Goal: Information Seeking & Learning: Learn about a topic

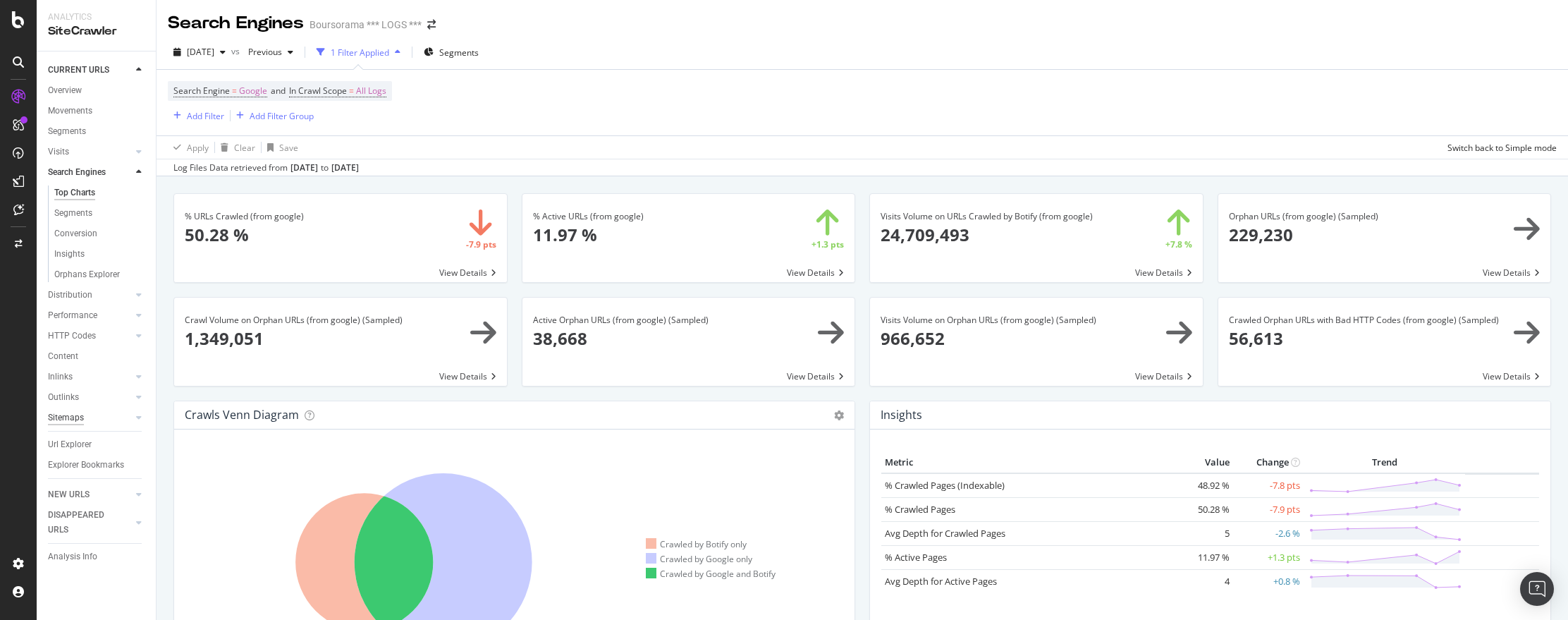
click at [67, 415] on div "Sitemaps" at bounding box center [65, 418] width 36 height 15
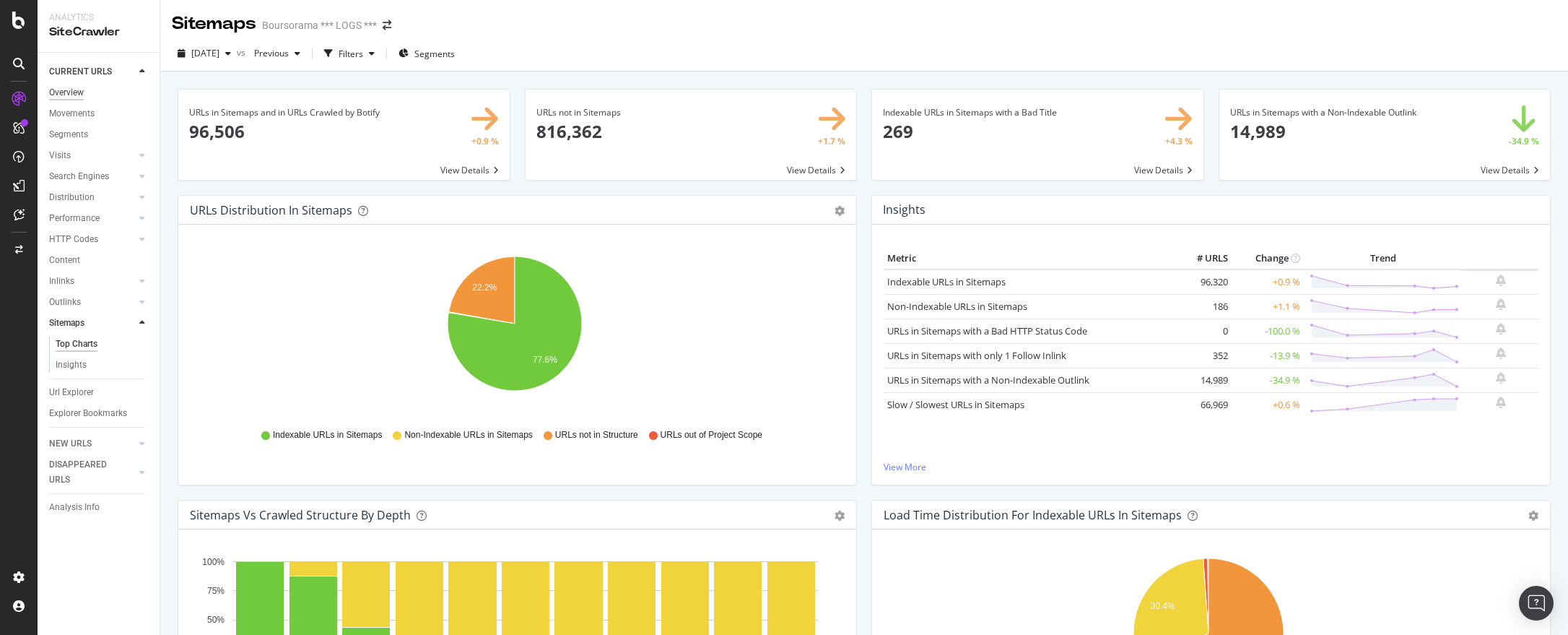
click at [69, 88] on div "Overview" at bounding box center [66, 93] width 35 height 15
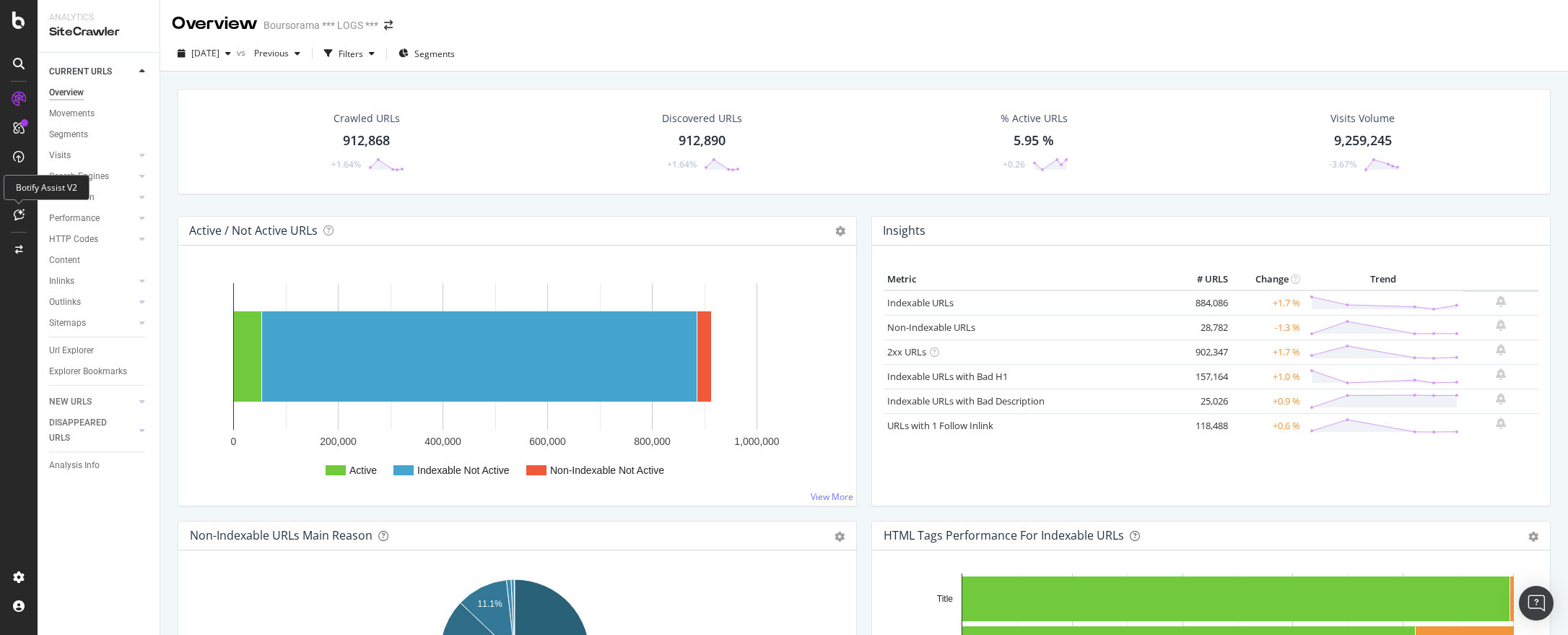
click at [65, 199] on div "Botify Assist V2" at bounding box center [47, 187] width 86 height 25
click at [88, 197] on div "Distribution" at bounding box center [71, 197] width 45 height 15
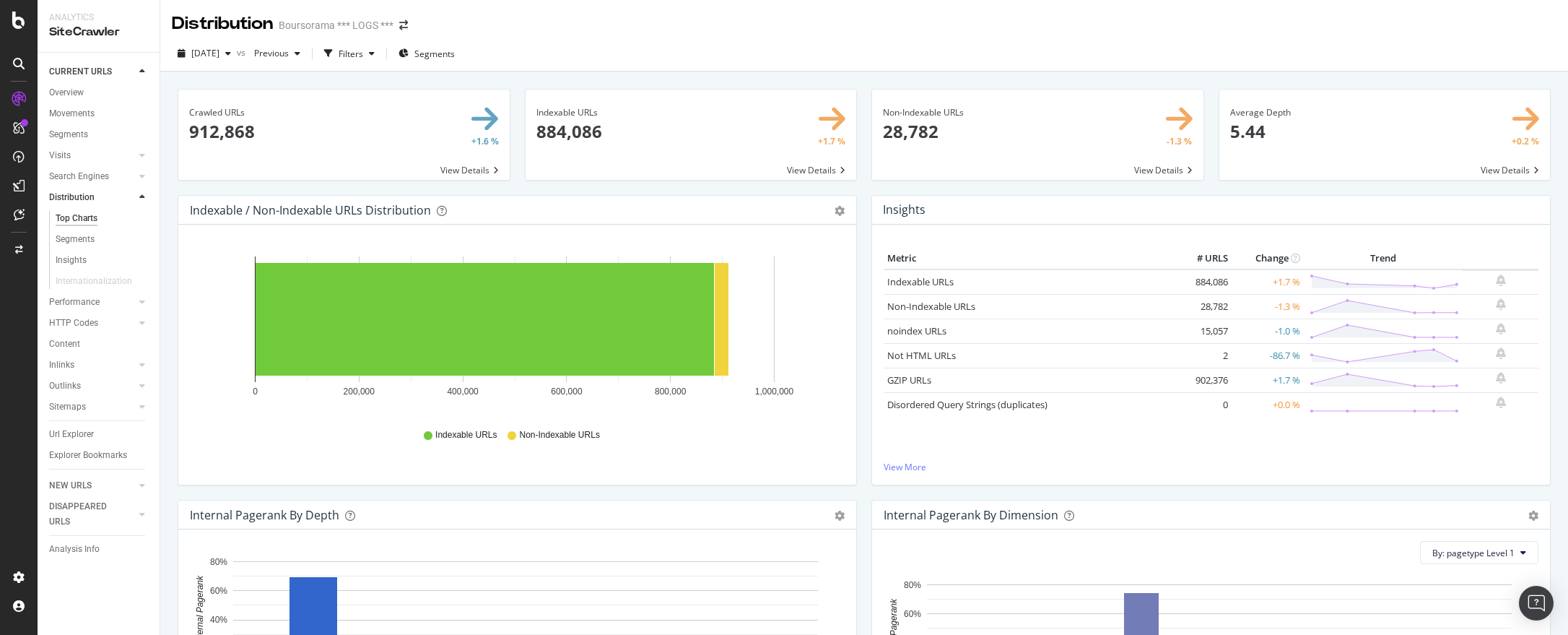
click at [1295, 147] on span at bounding box center [1385, 134] width 331 height 90
click at [74, 92] on div "Overview" at bounding box center [66, 93] width 35 height 15
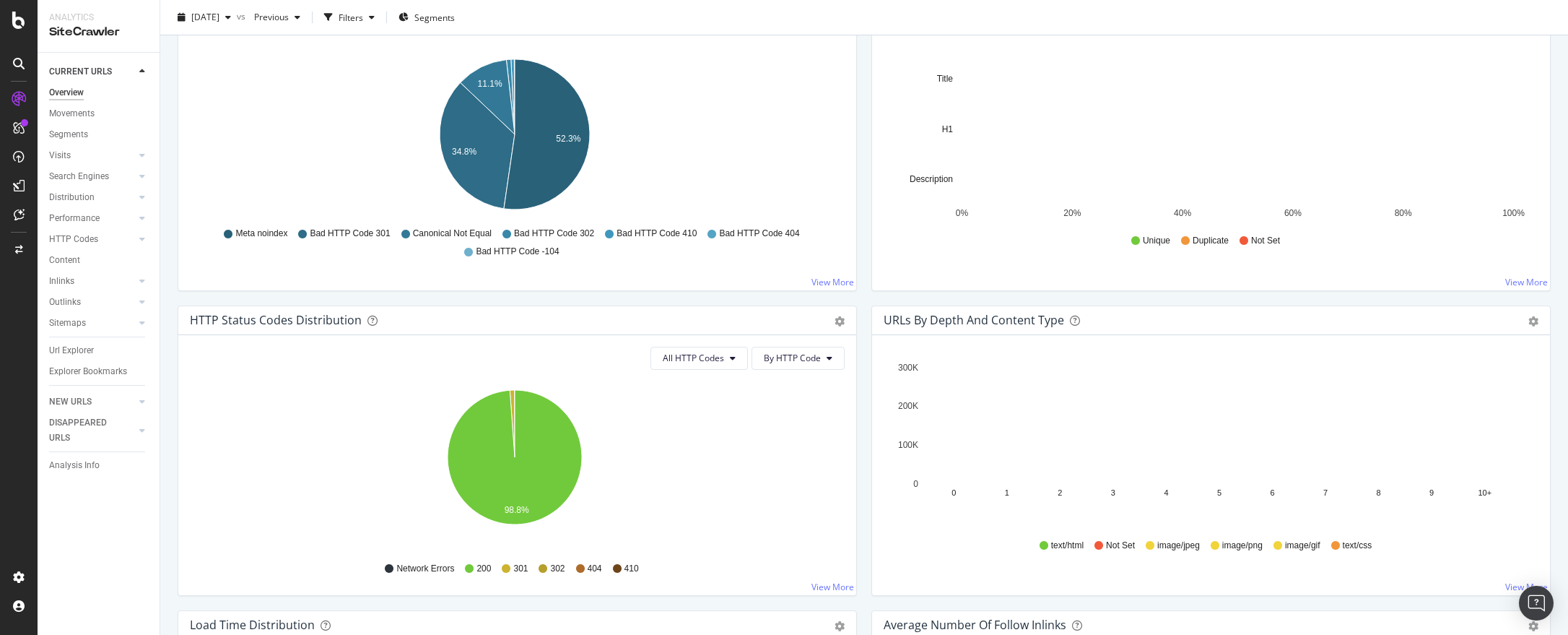
scroll to position [693, 0]
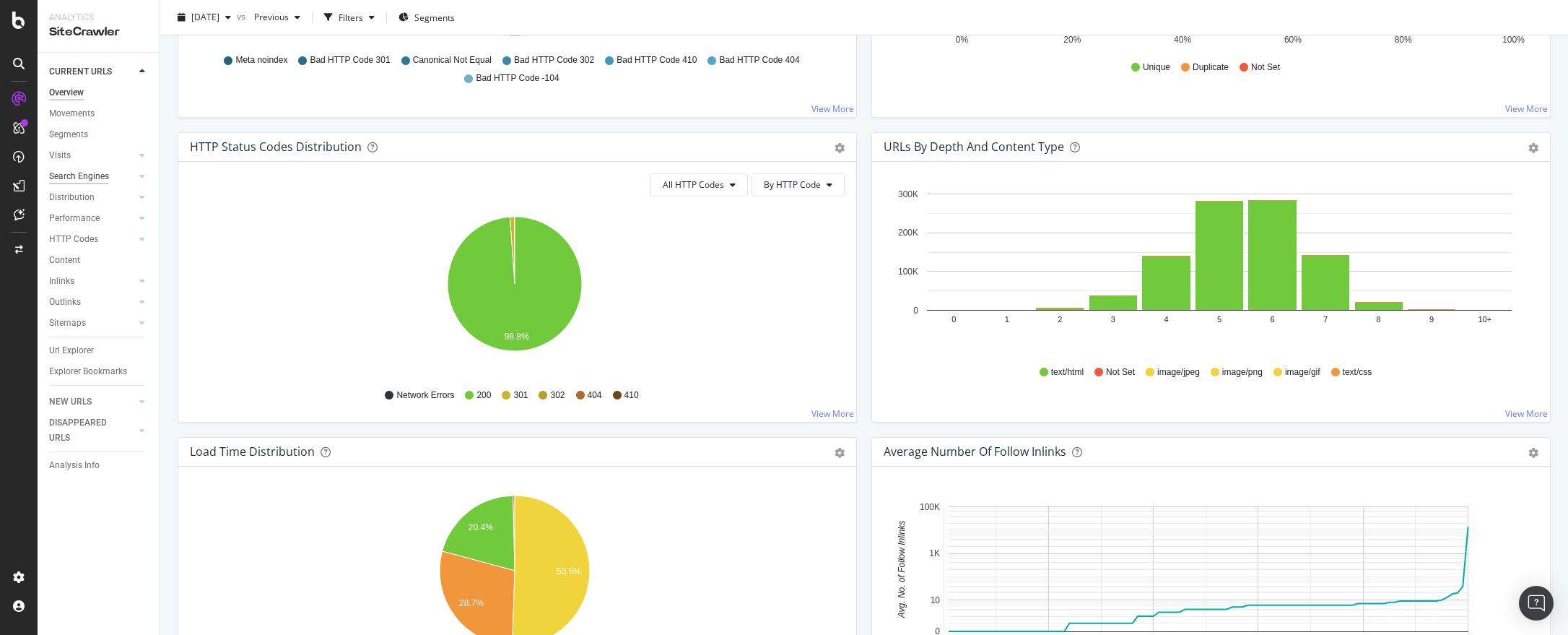
click at [70, 174] on div "Search Engines" at bounding box center [79, 177] width 60 height 15
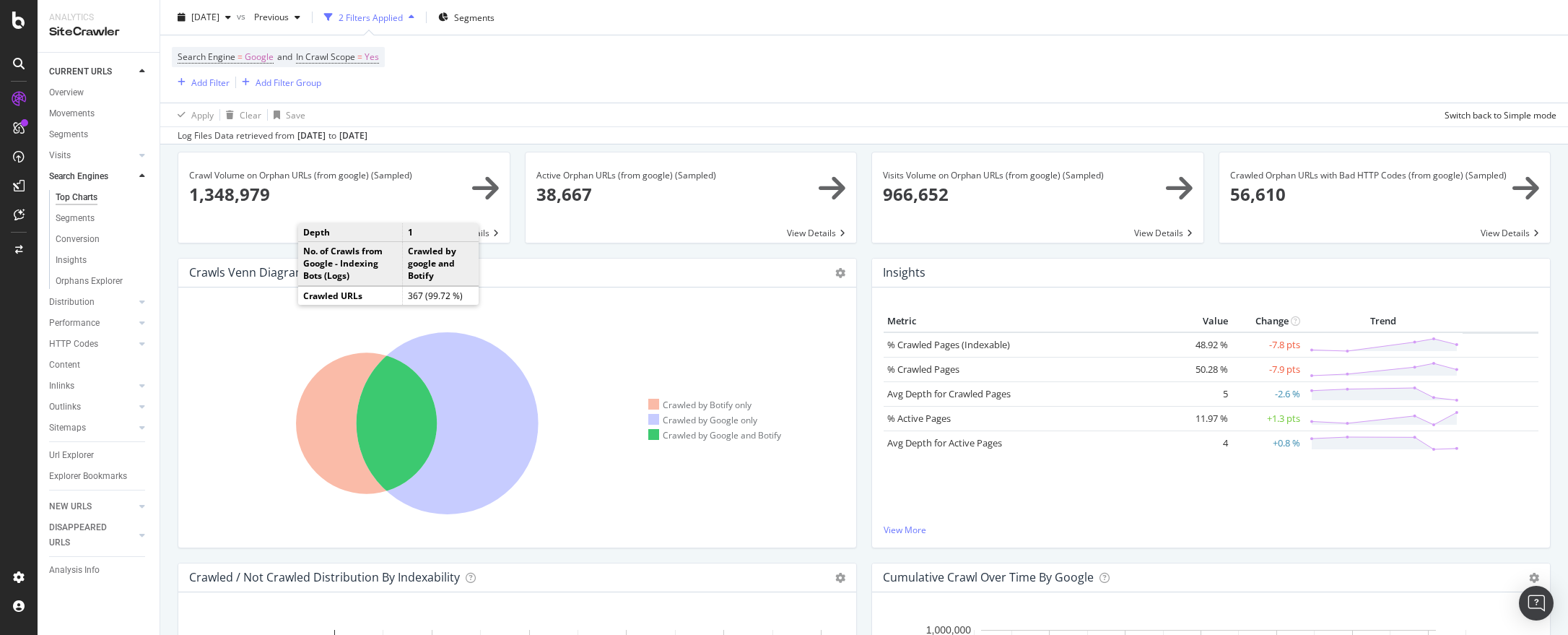
scroll to position [181, 0]
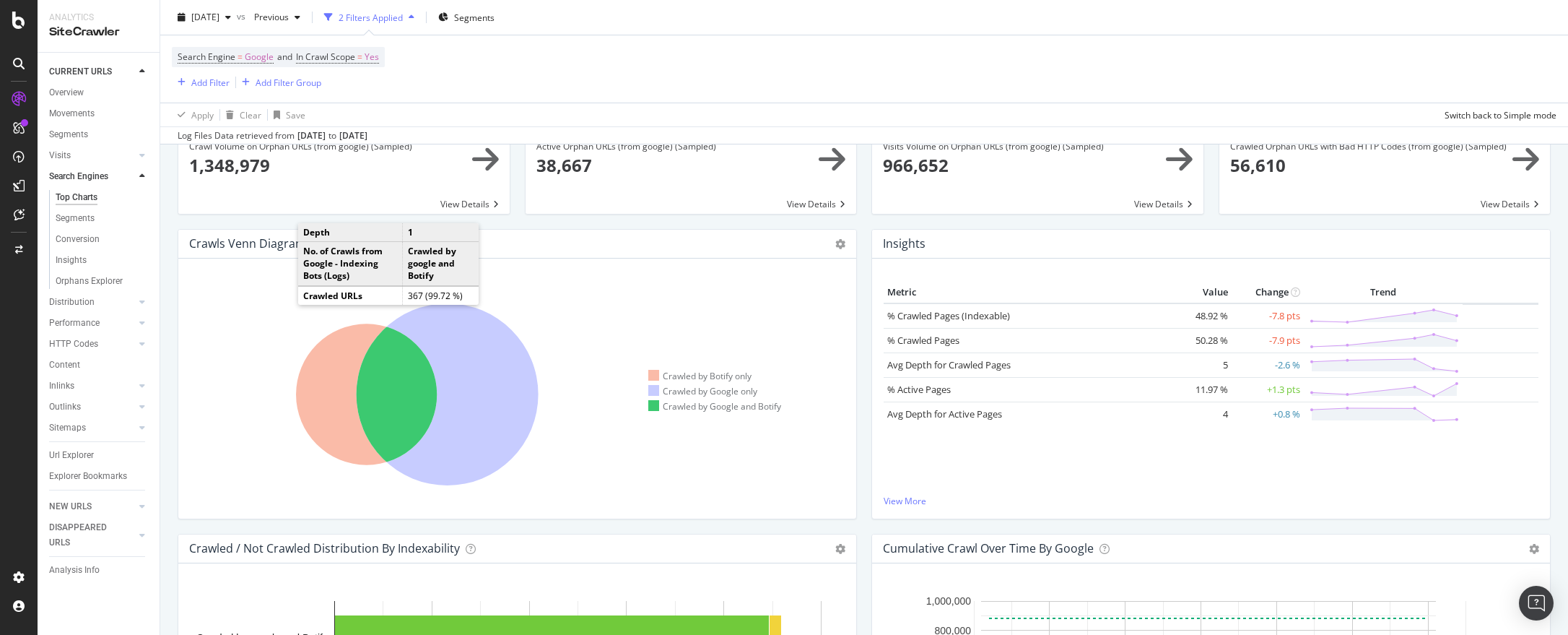
click at [708, 74] on div "Search Engine = Google and In Crawl Scope = Yes Add Filter Add Filter Group" at bounding box center [864, 70] width 1385 height 68
click at [476, 407] on icon at bounding box center [448, 395] width 182 height 182
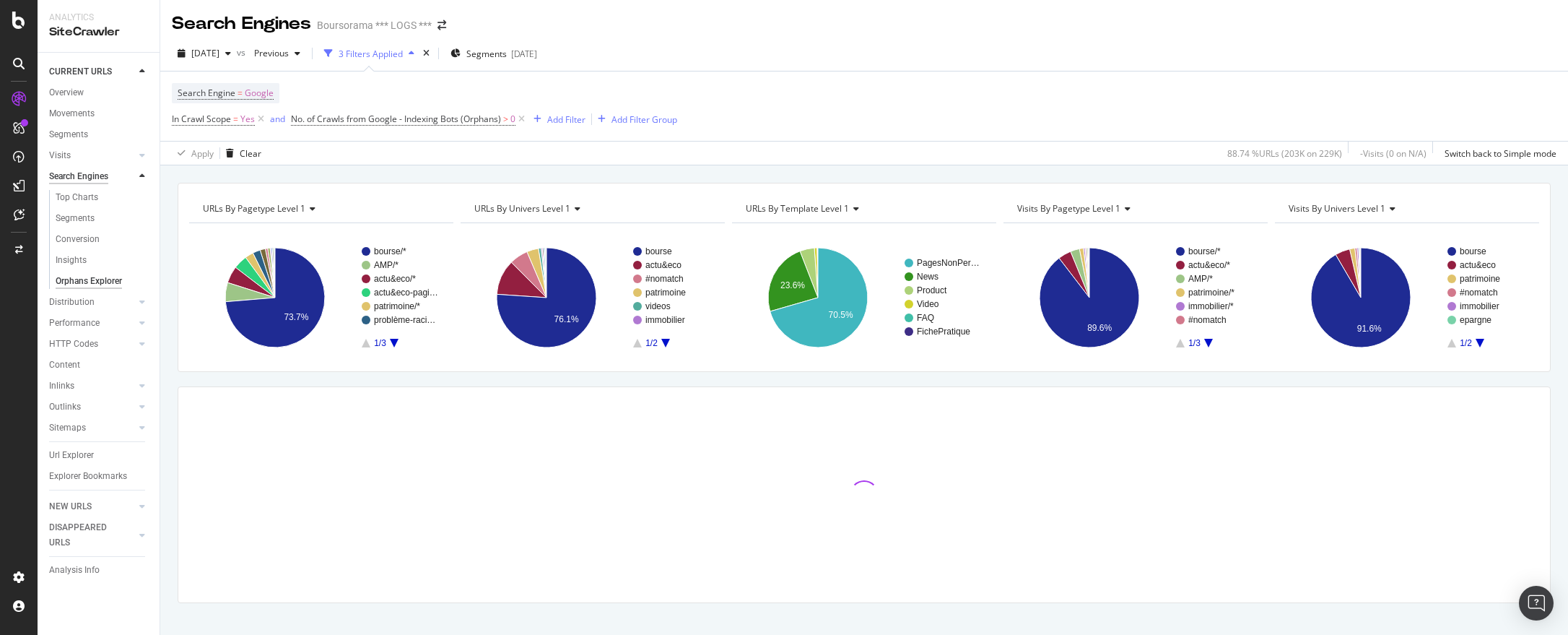
click at [83, 176] on div "Search Engines" at bounding box center [78, 177] width 59 height 15
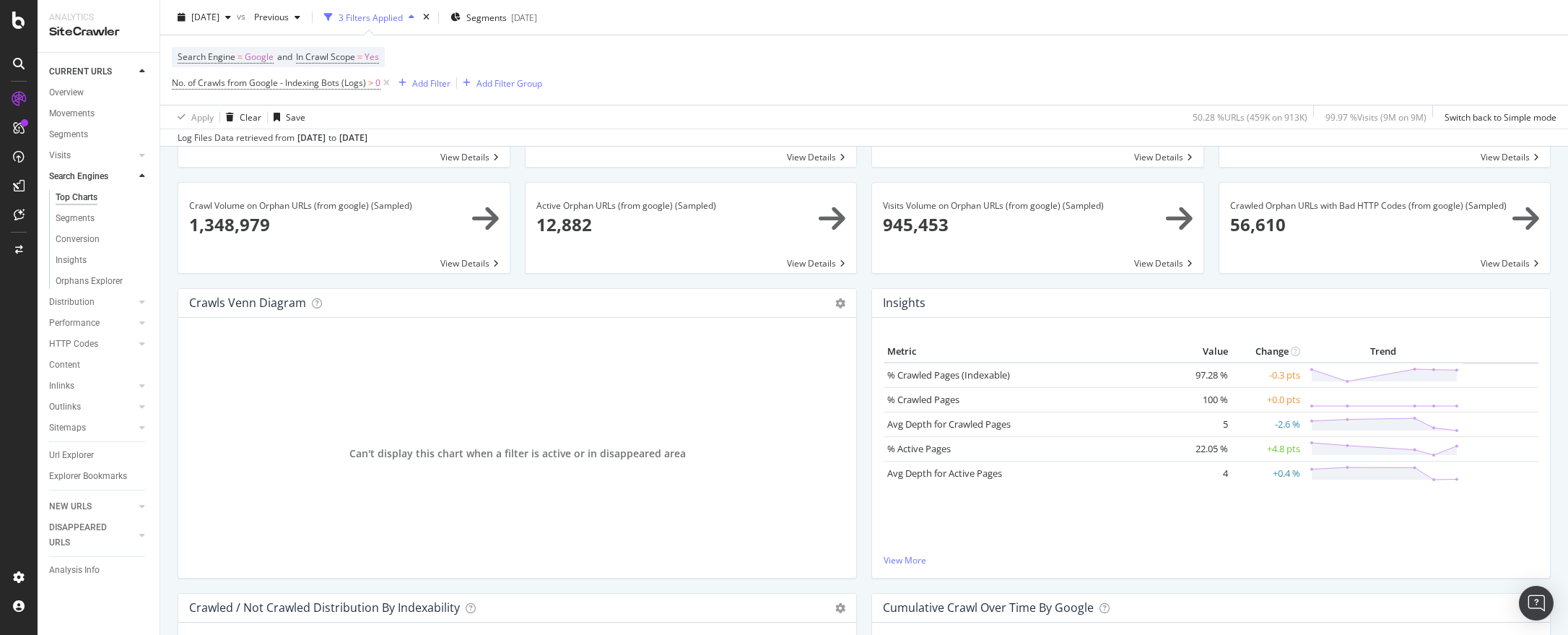
scroll to position [174, 0]
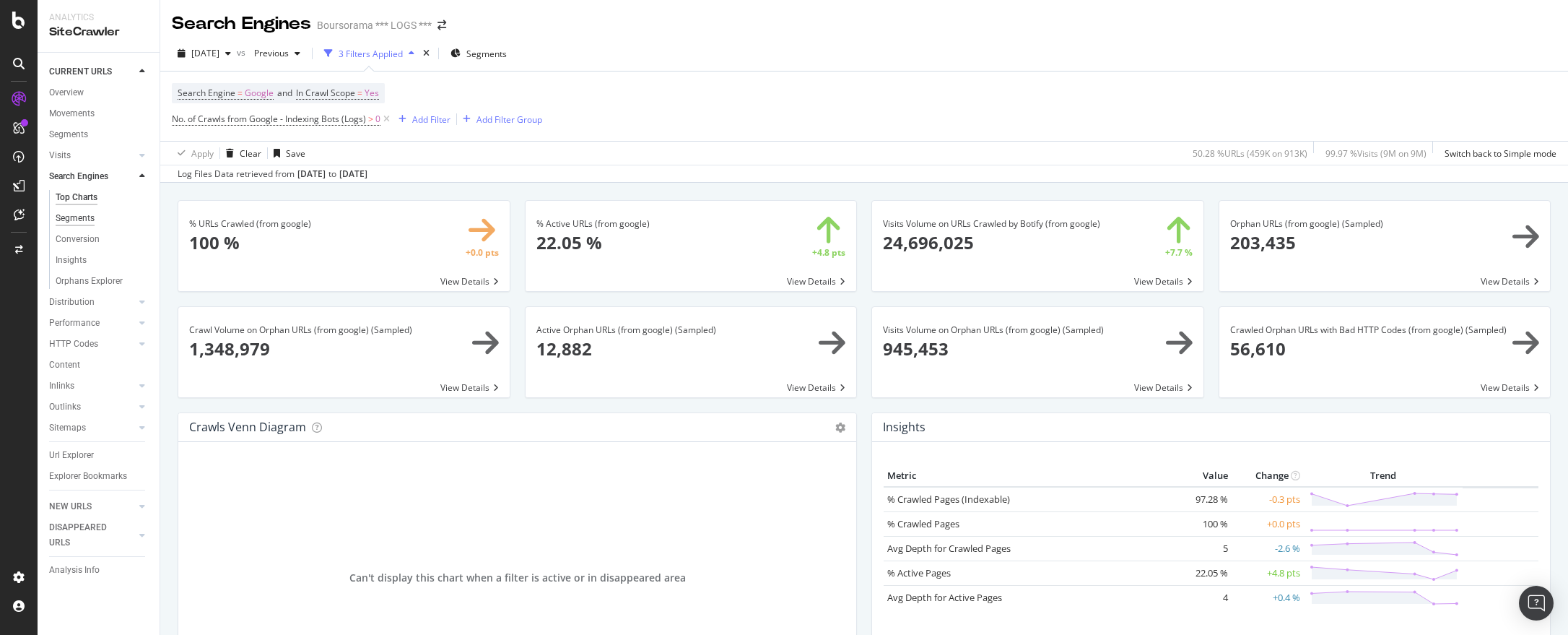
click at [78, 216] on div "Segments" at bounding box center [75, 219] width 39 height 15
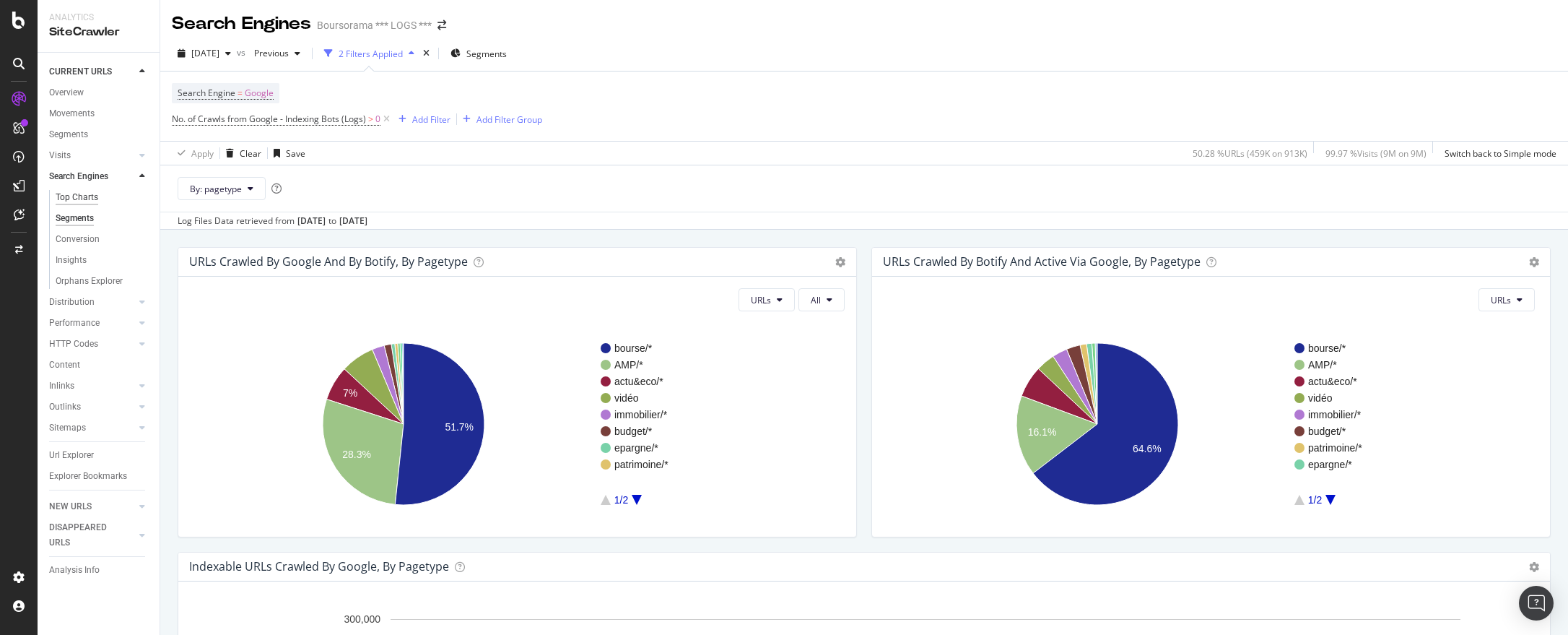
click at [83, 198] on div "Top Charts" at bounding box center [76, 197] width 42 height 15
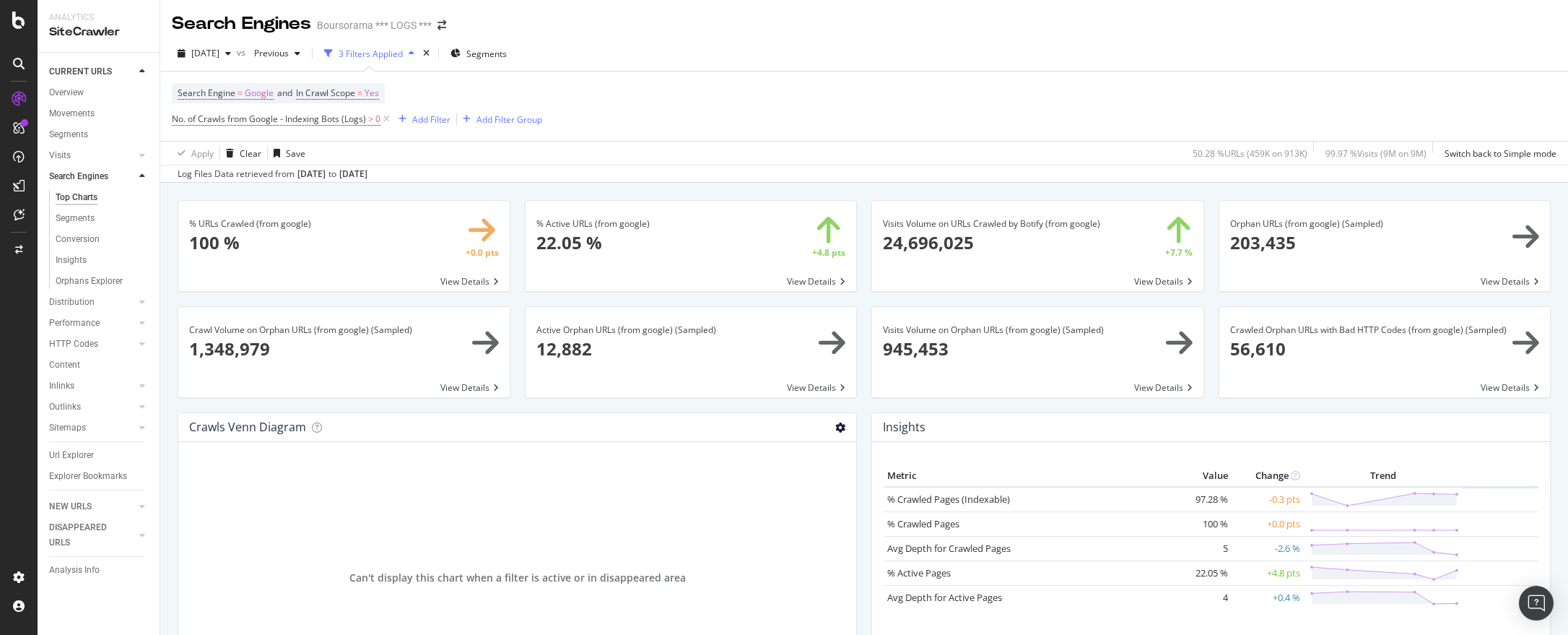
click at [836, 427] on icon at bounding box center [840, 427] width 10 height 10
click at [807, 455] on span "Chart (by Value)" at bounding box center [798, 452] width 115 height 20
click at [385, 123] on icon at bounding box center [386, 118] width 12 height 14
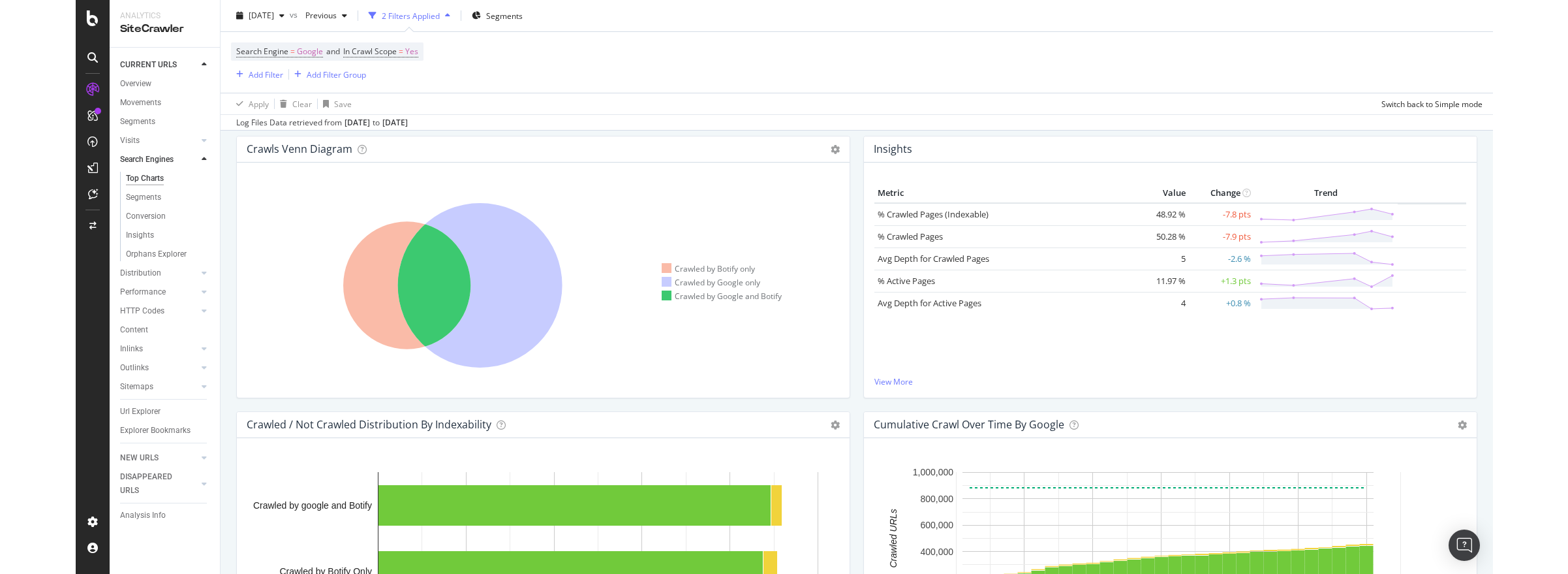
scroll to position [157, 0]
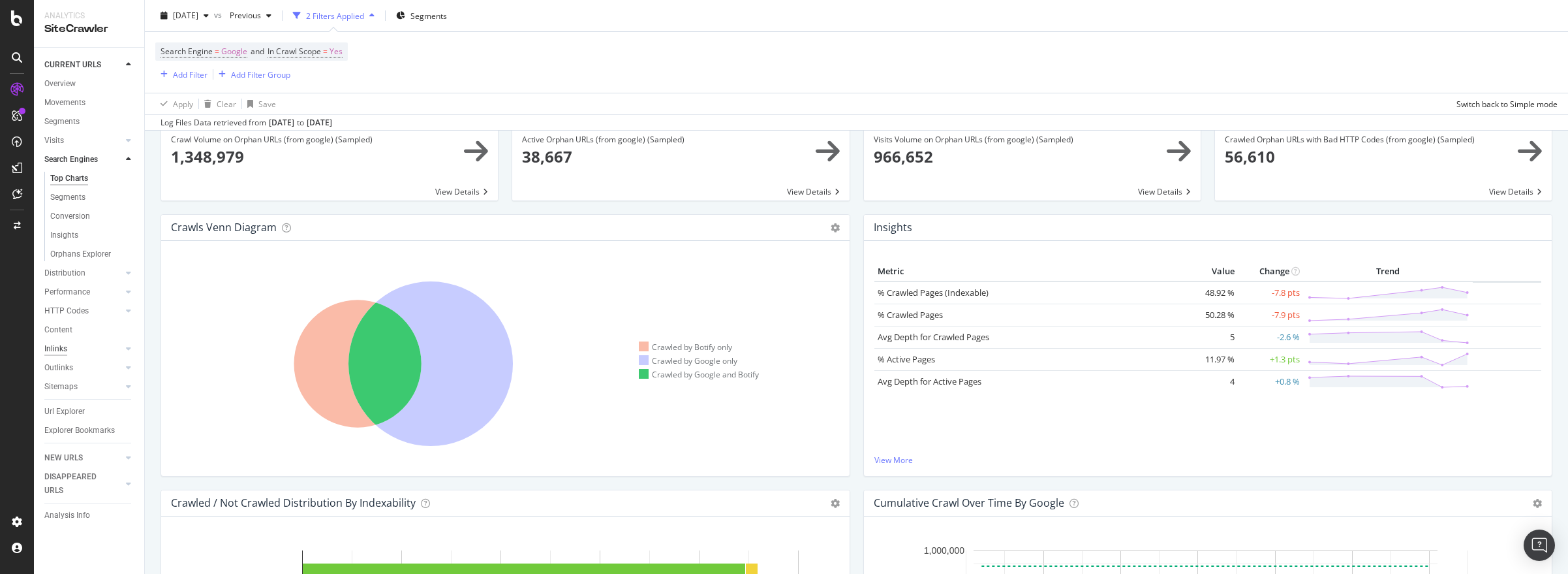
click at [55, 349] on div "Inlinks" at bounding box center [55, 349] width 23 height 14
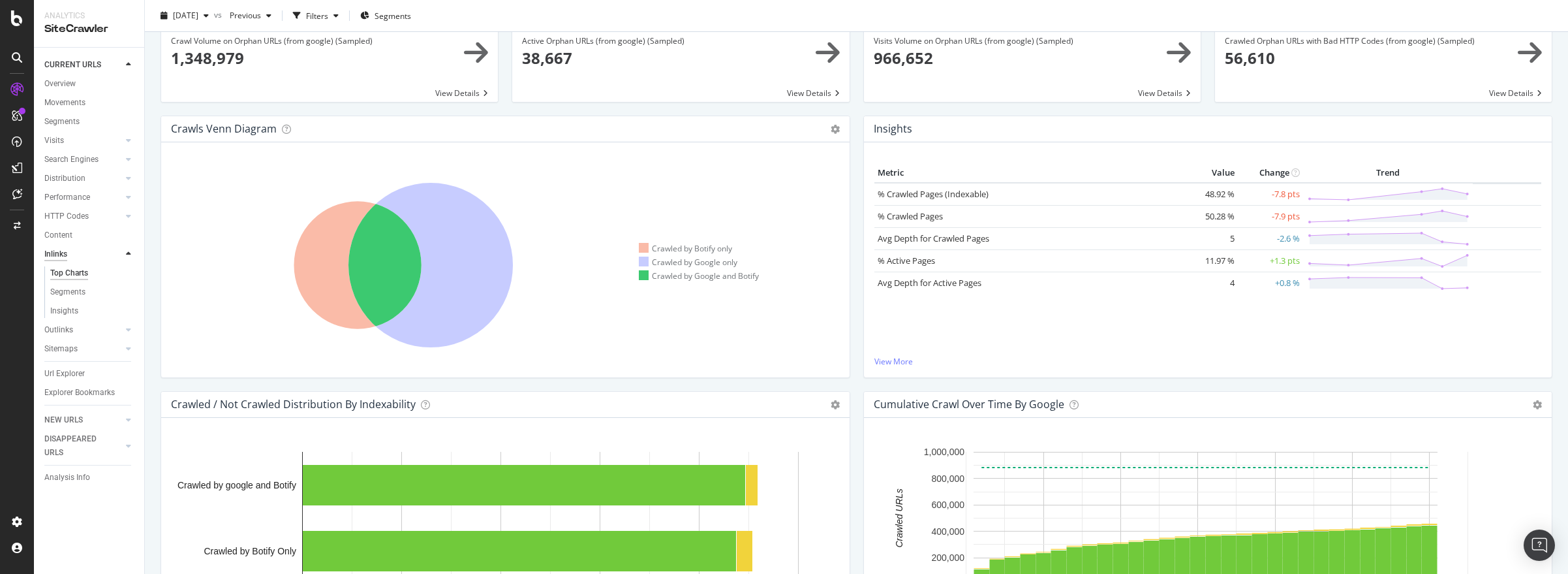
scroll to position [58, 0]
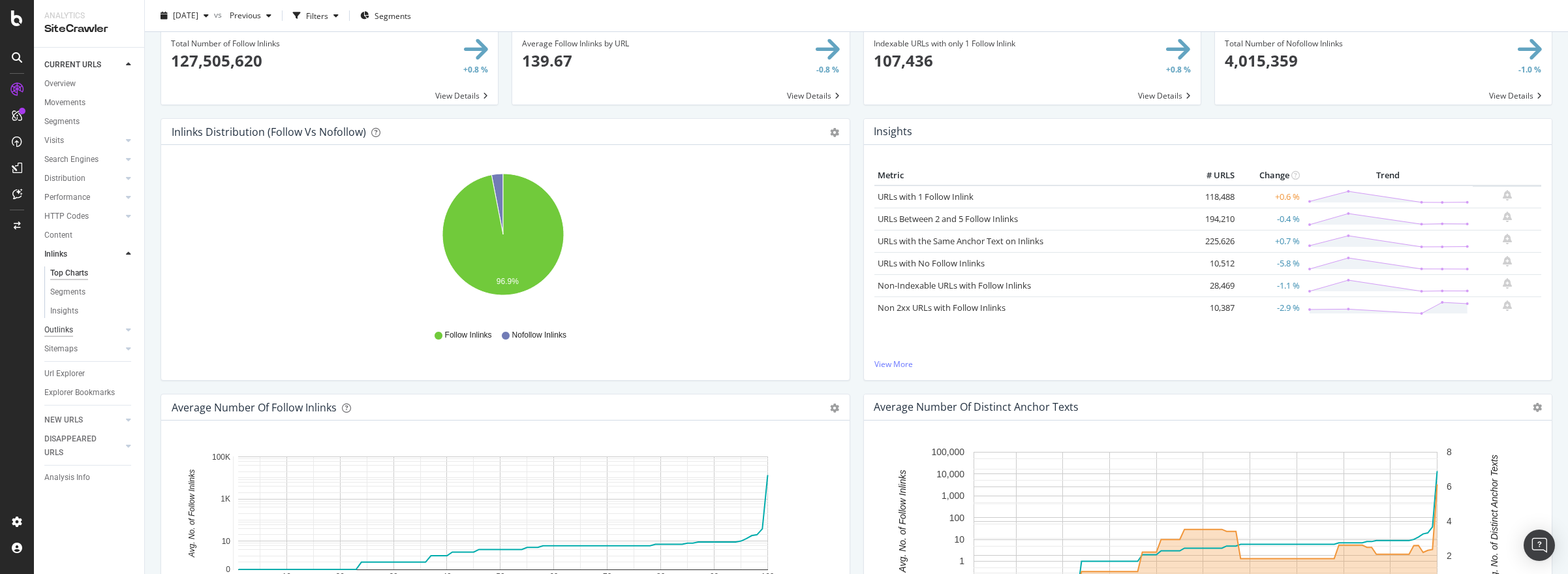
click at [60, 330] on div "Outlinks" at bounding box center [59, 330] width 29 height 14
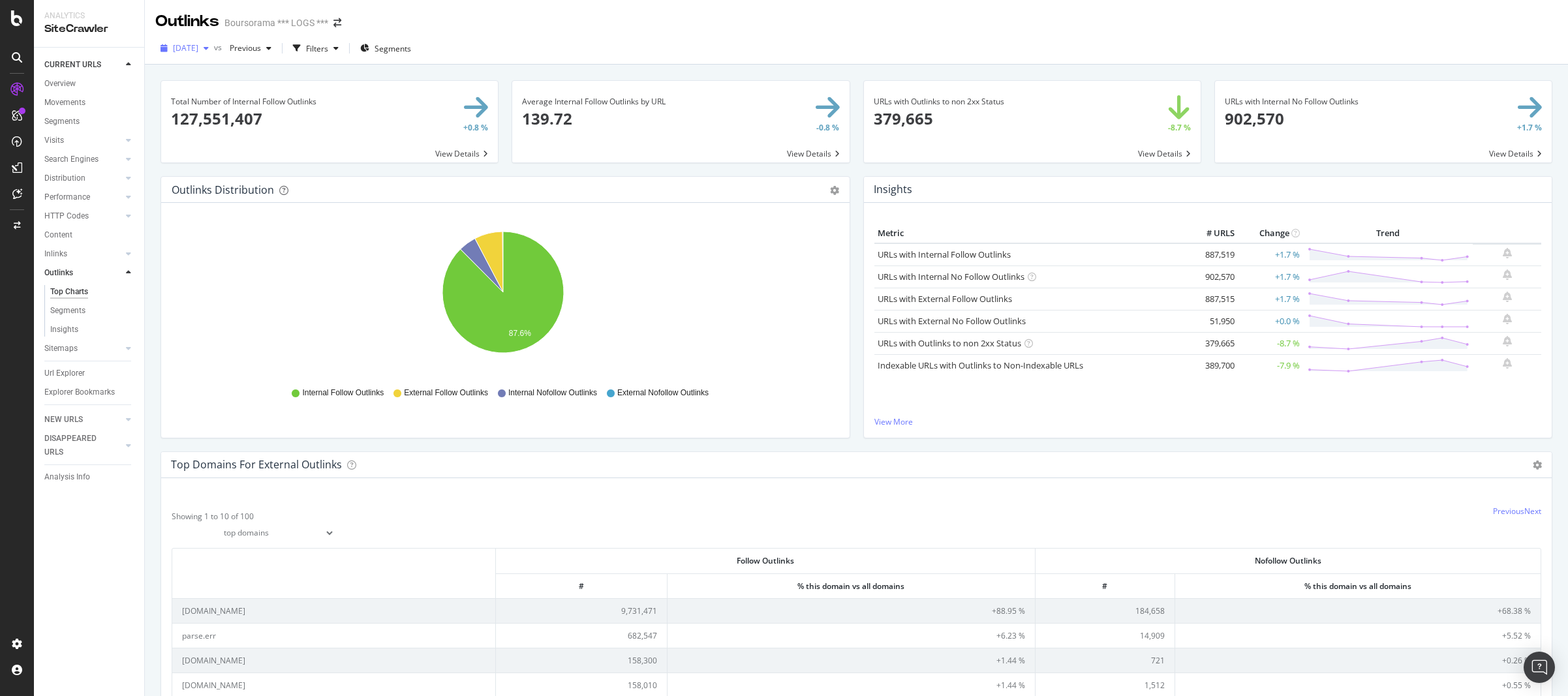
click at [209, 47] on icon "button" at bounding box center [206, 48] width 5 height 8
click at [16, 110] on icon at bounding box center [17, 115] width 10 height 10
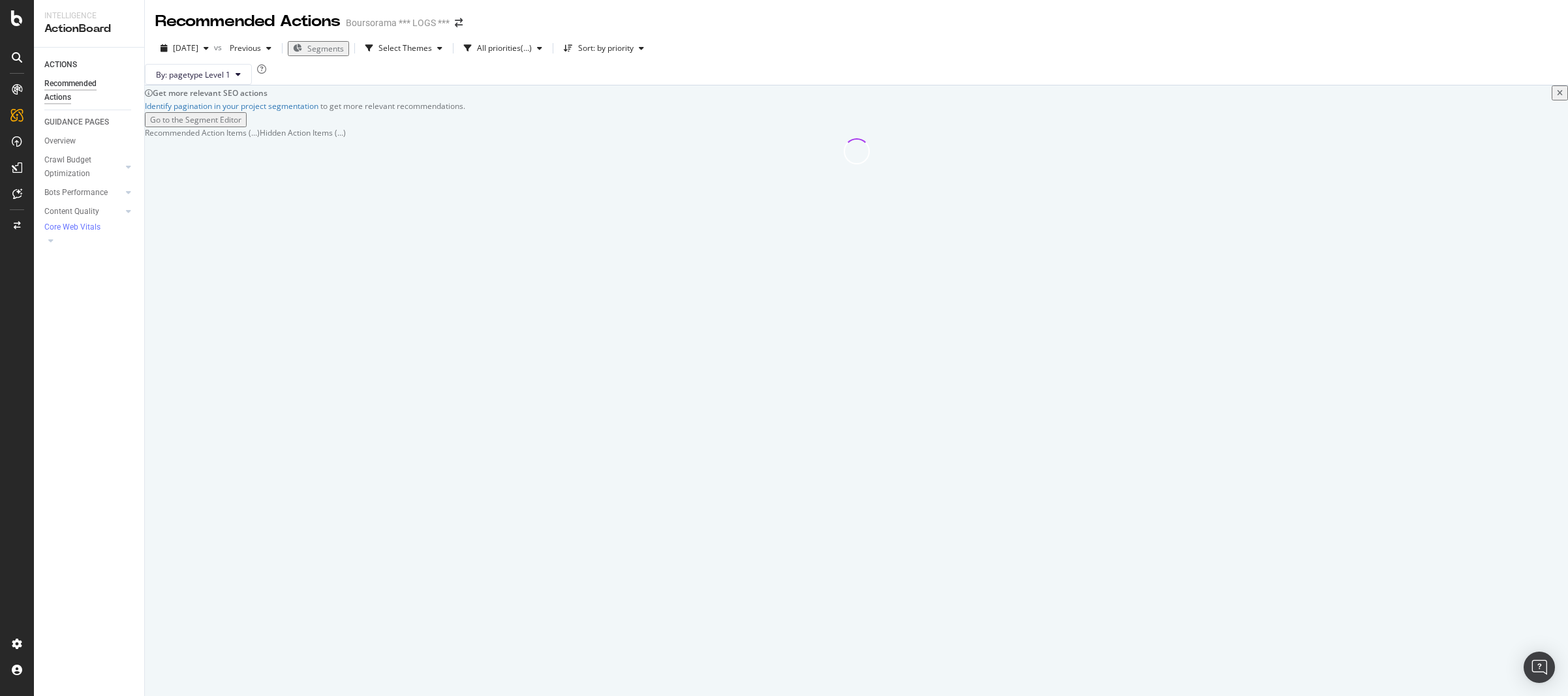
click at [18, 27] on div at bounding box center [17, 348] width 34 height 696
click at [18, 21] on icon at bounding box center [17, 18] width 12 height 15
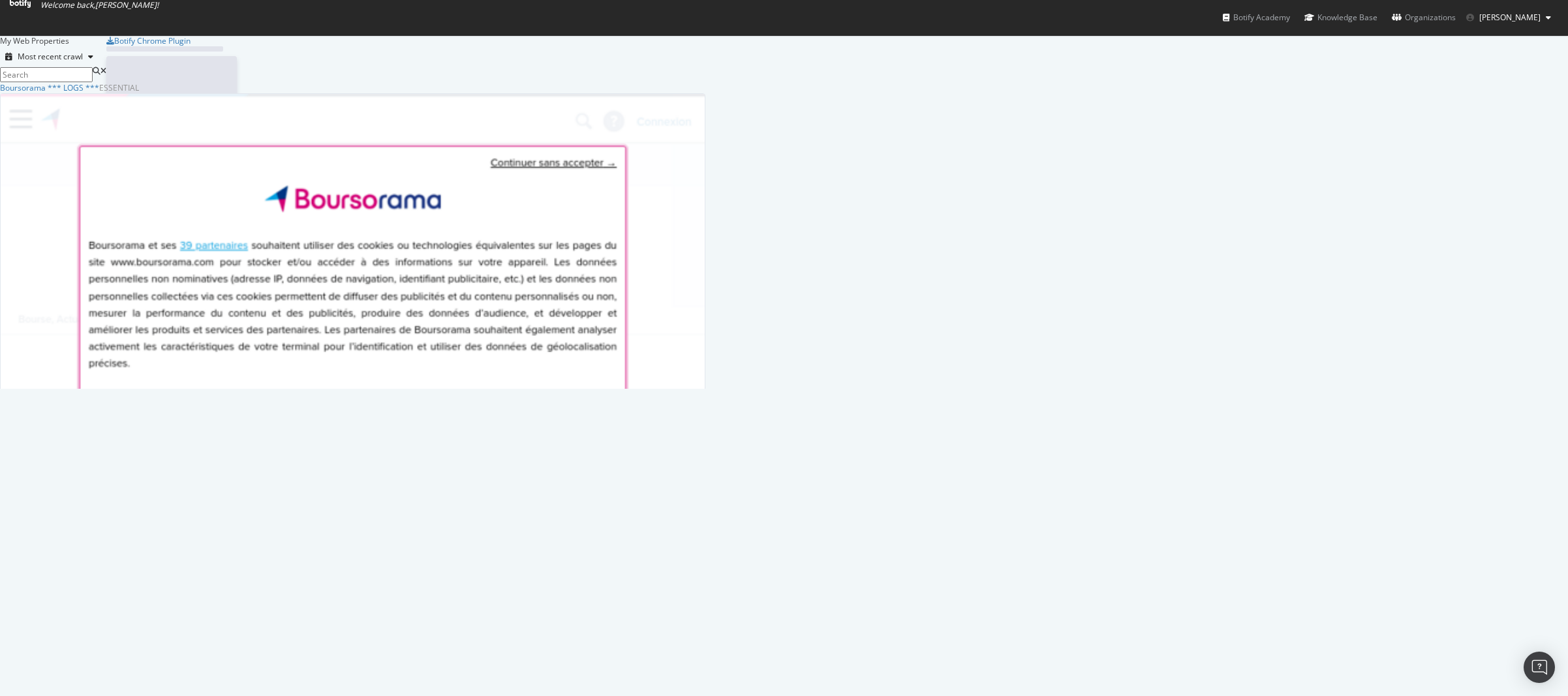
scroll to position [687, 1548]
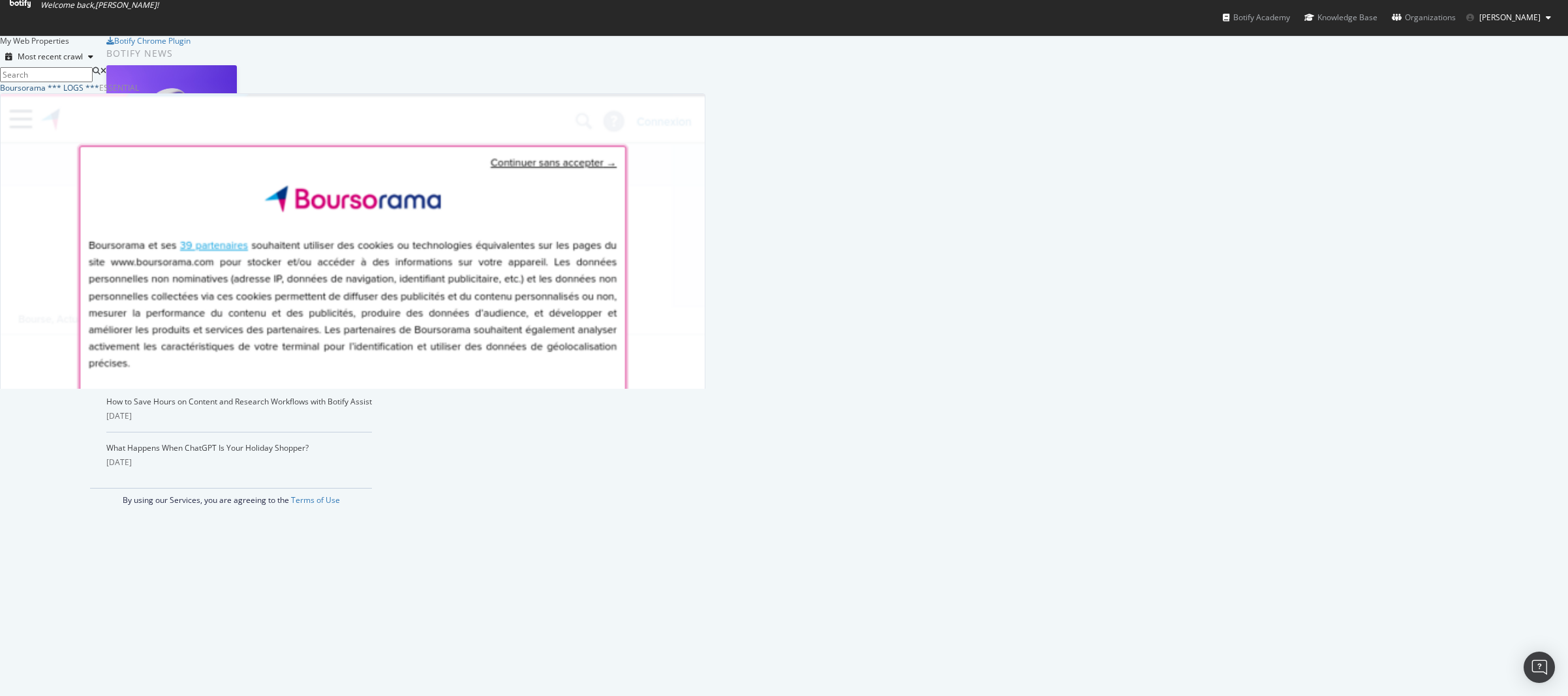
click at [99, 93] on div "Boursorama *** LOGS ***" at bounding box center [49, 87] width 99 height 11
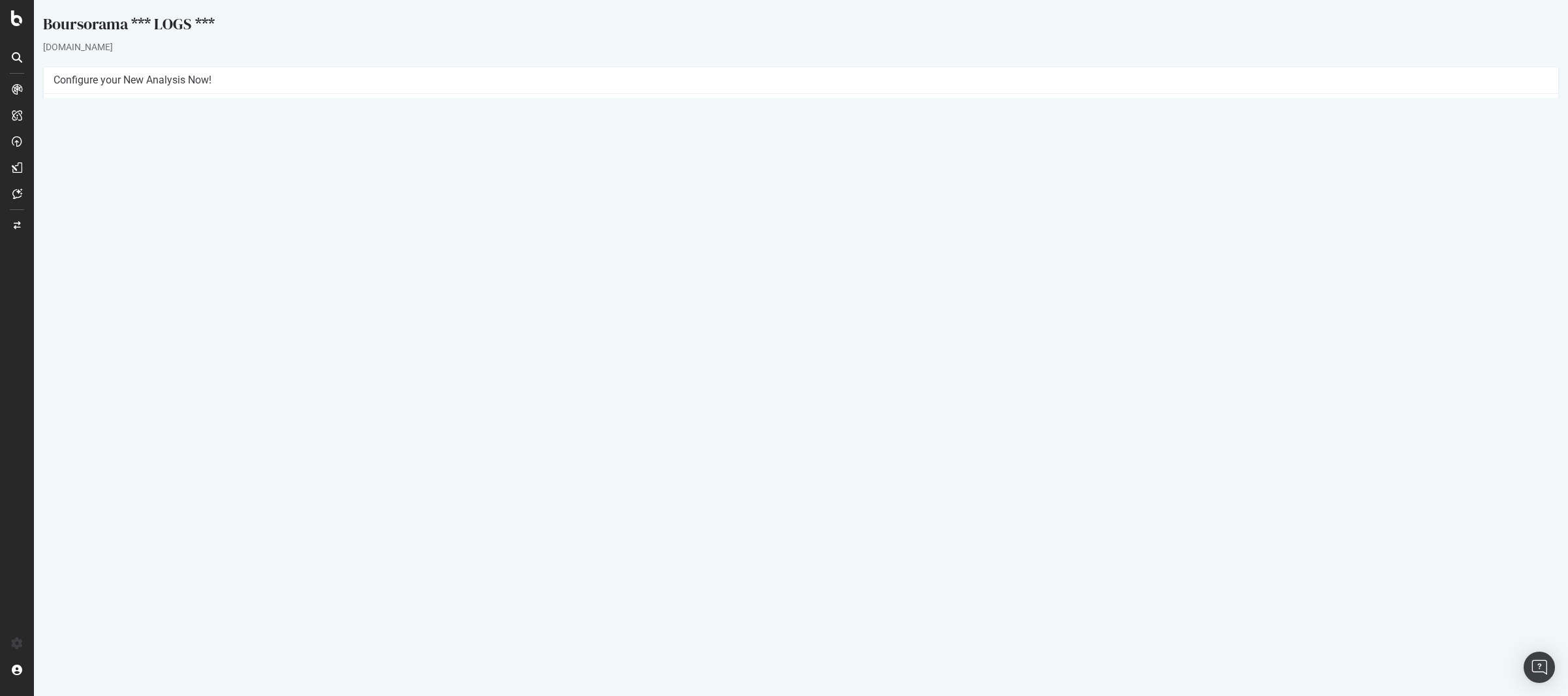
click at [114, 428] on link "[DATE] report" at bounding box center [88, 429] width 50 height 11
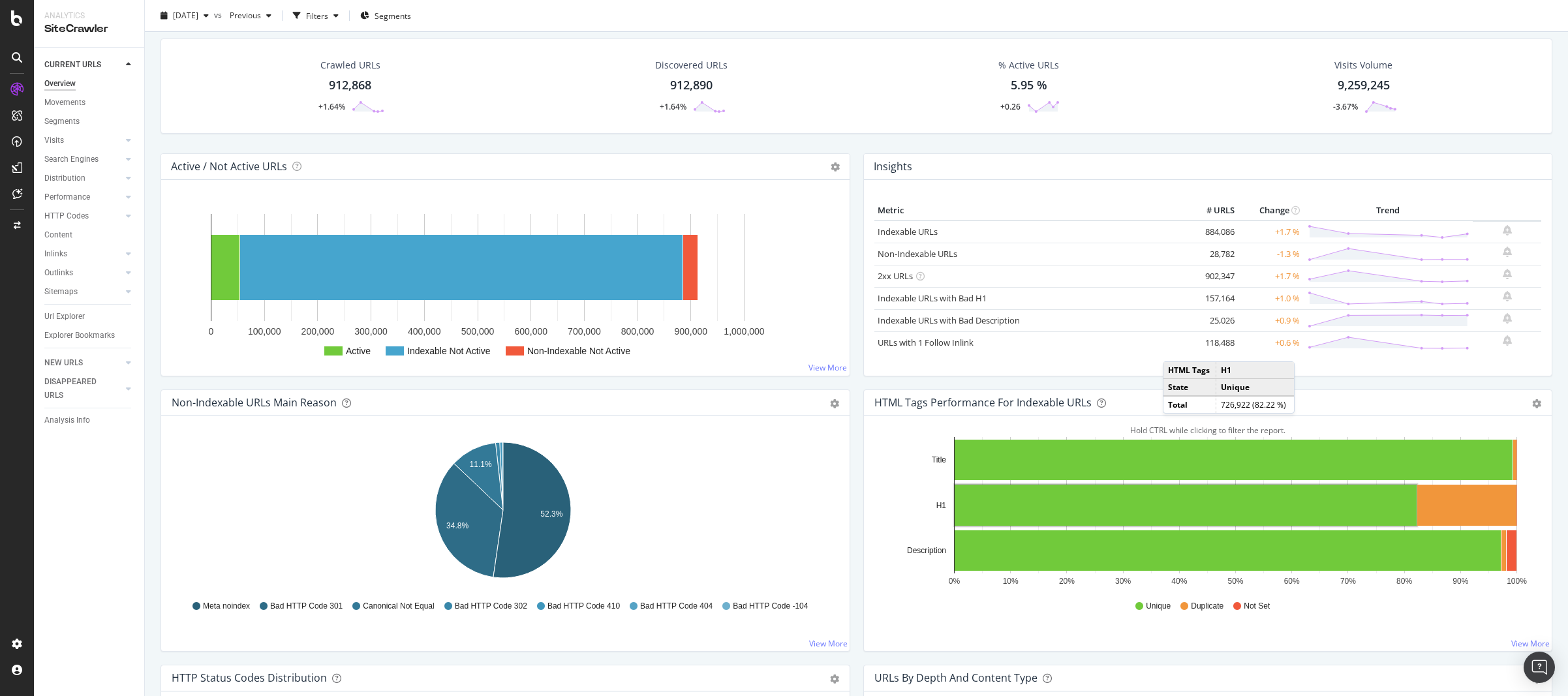
scroll to position [78, 0]
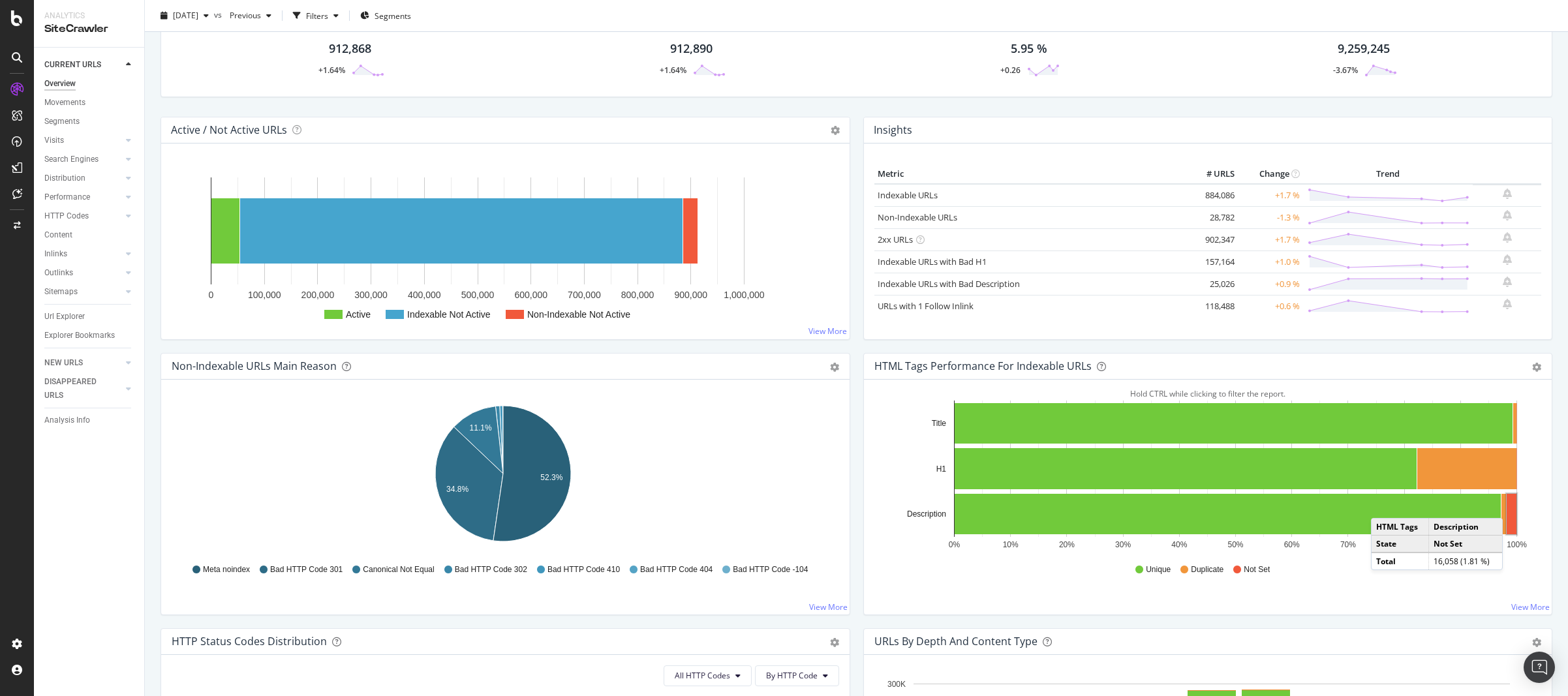
click at [1416, 505] on rect "A chart." at bounding box center [1512, 514] width 10 height 41
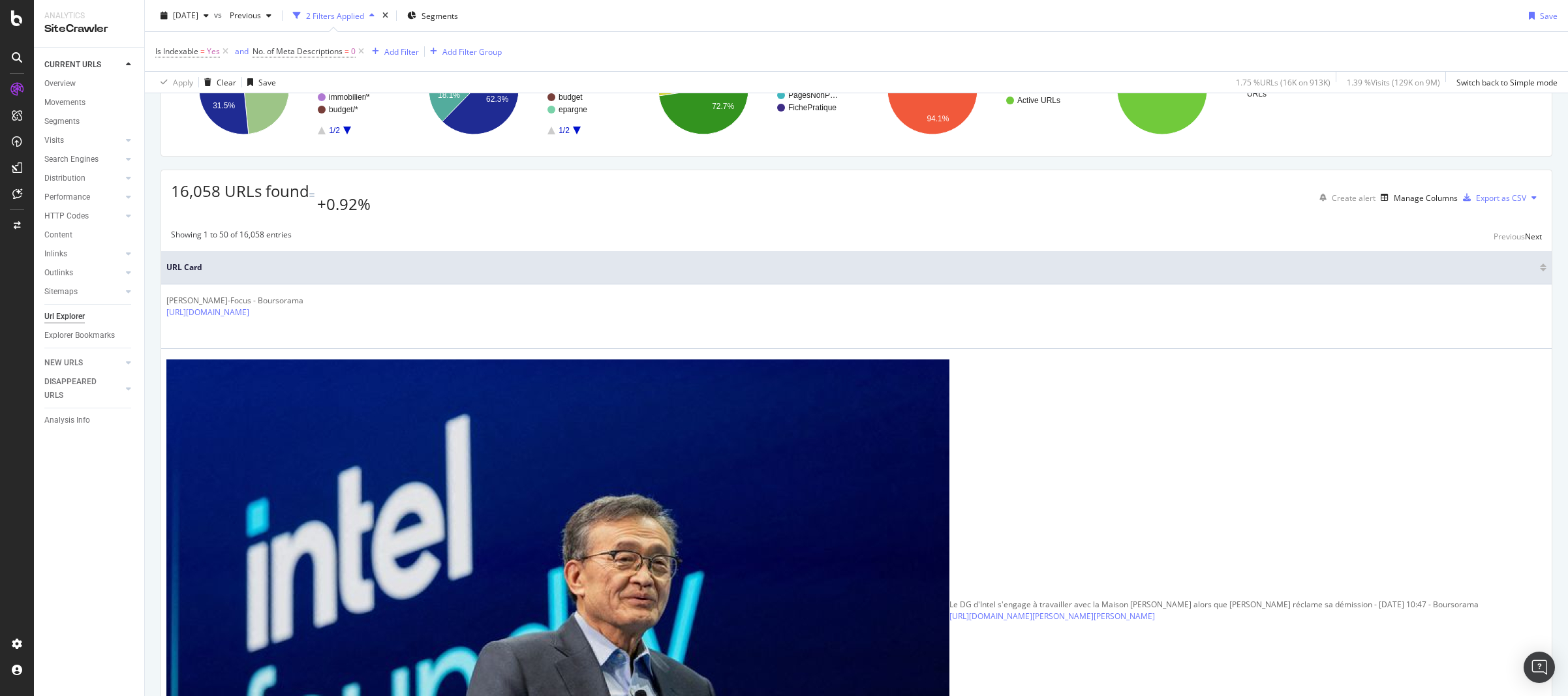
scroll to position [235, 0]
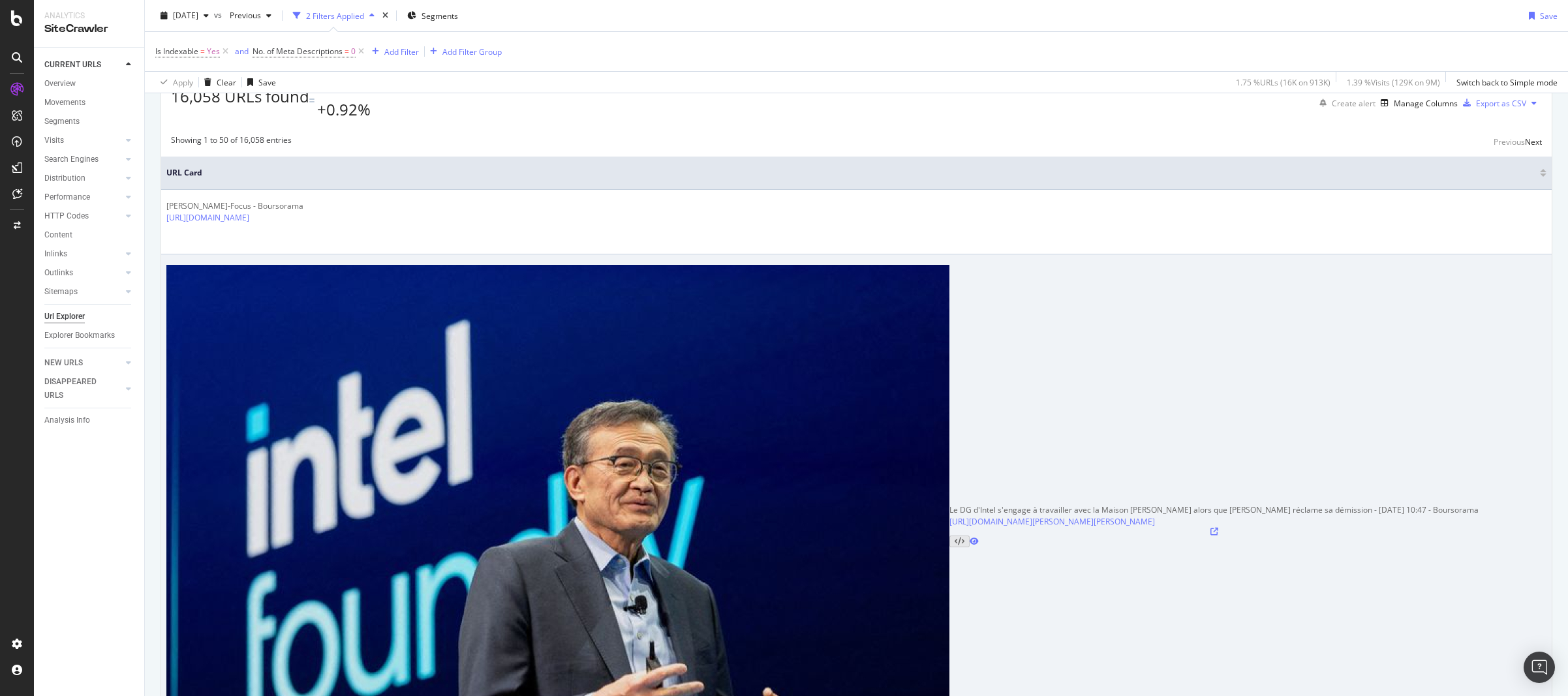
click at [1210, 528] on icon at bounding box center [1213, 531] width 8 height 8
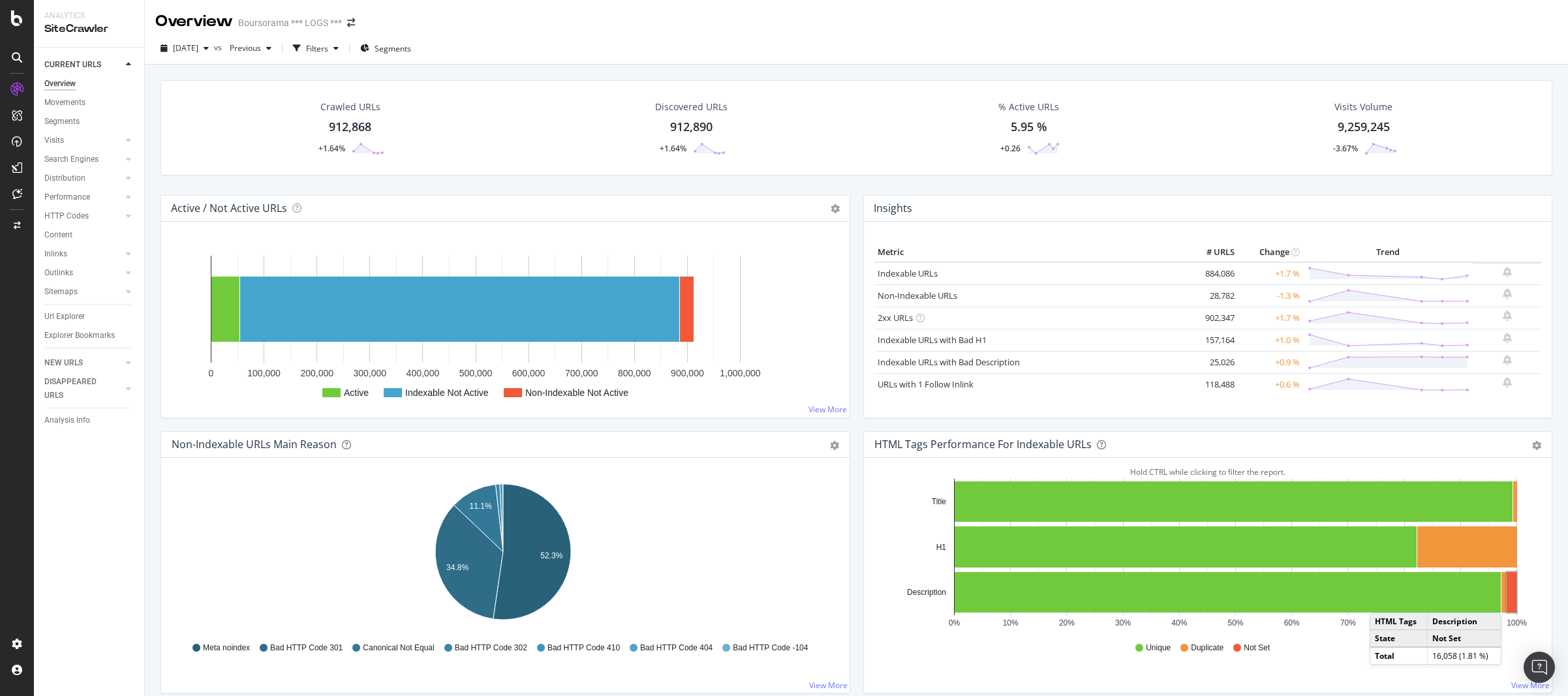
click at [1416, 573] on rect "A chart." at bounding box center [1512, 592] width 10 height 41
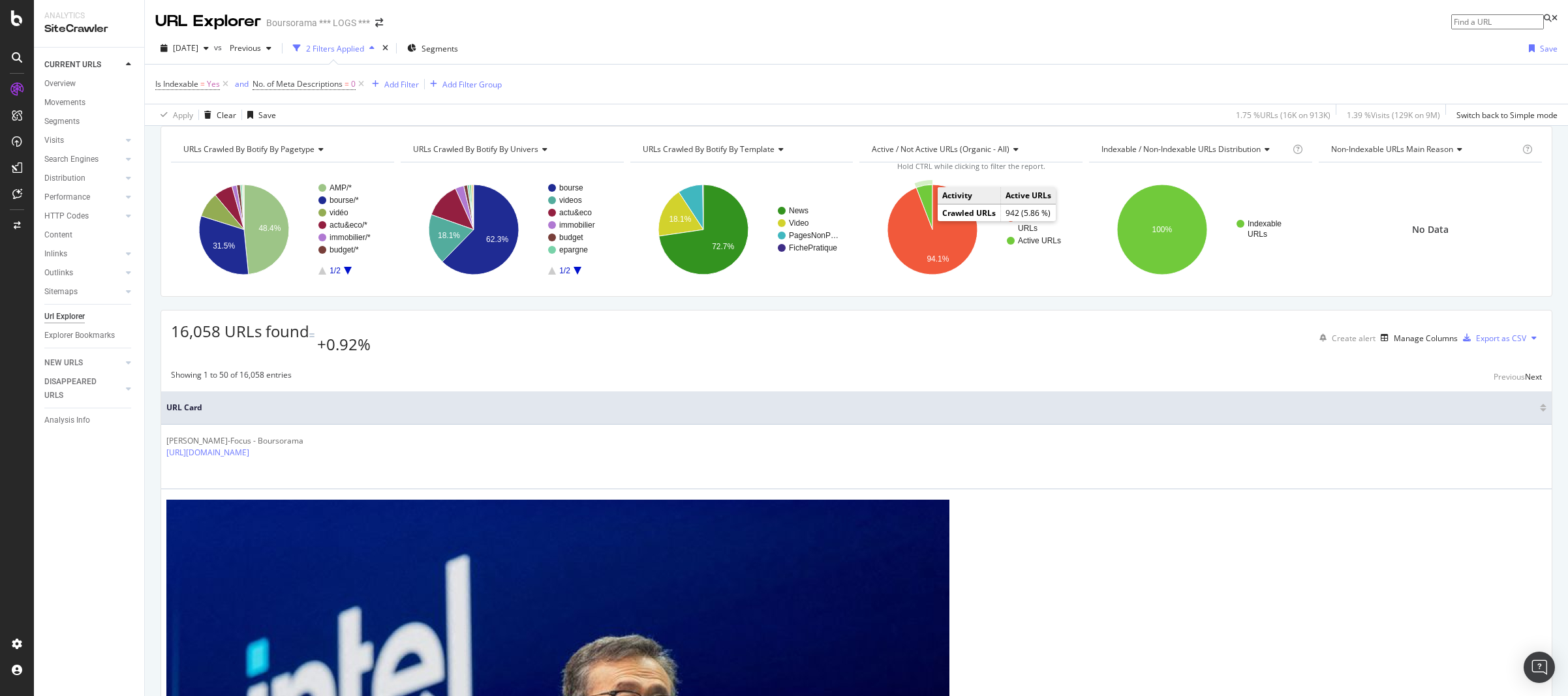
click at [922, 219] on icon "A chart." at bounding box center [924, 207] width 16 height 45
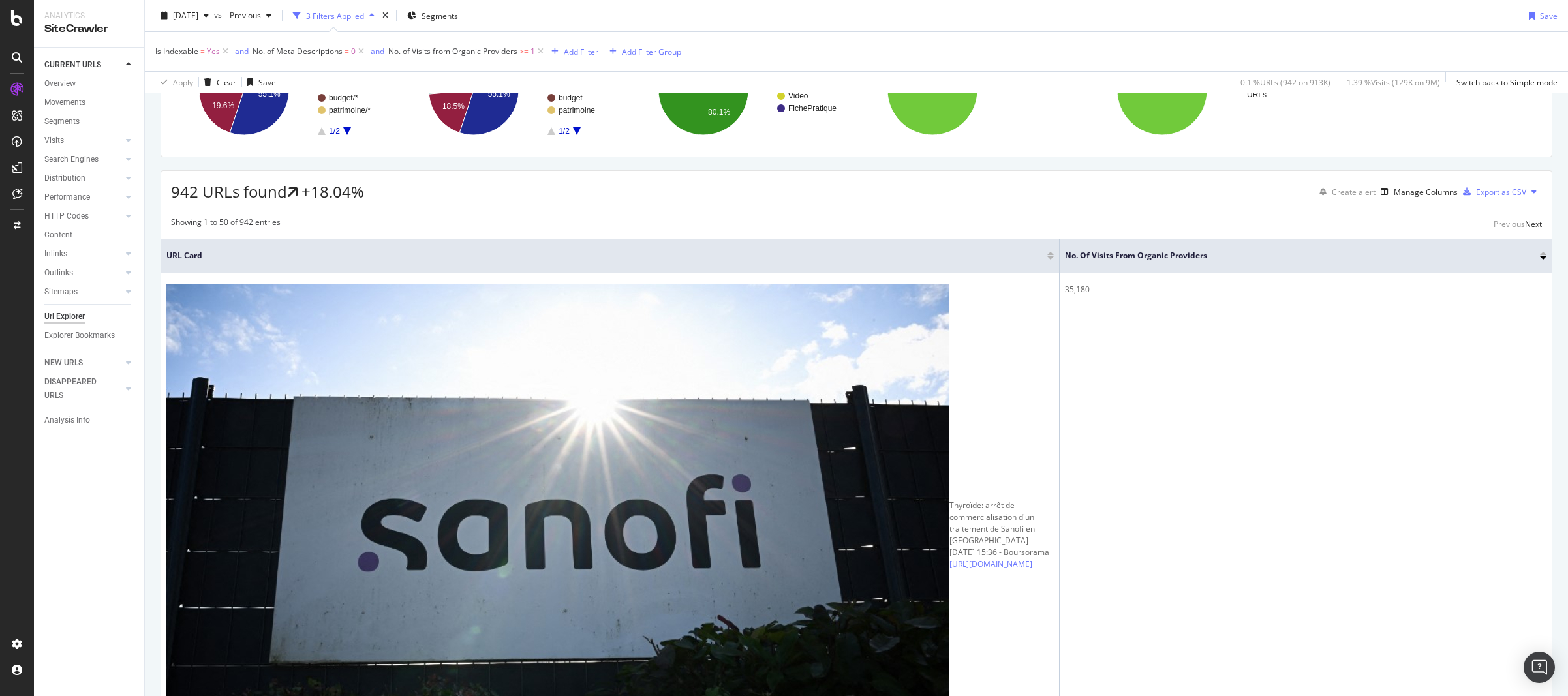
scroll to position [235, 0]
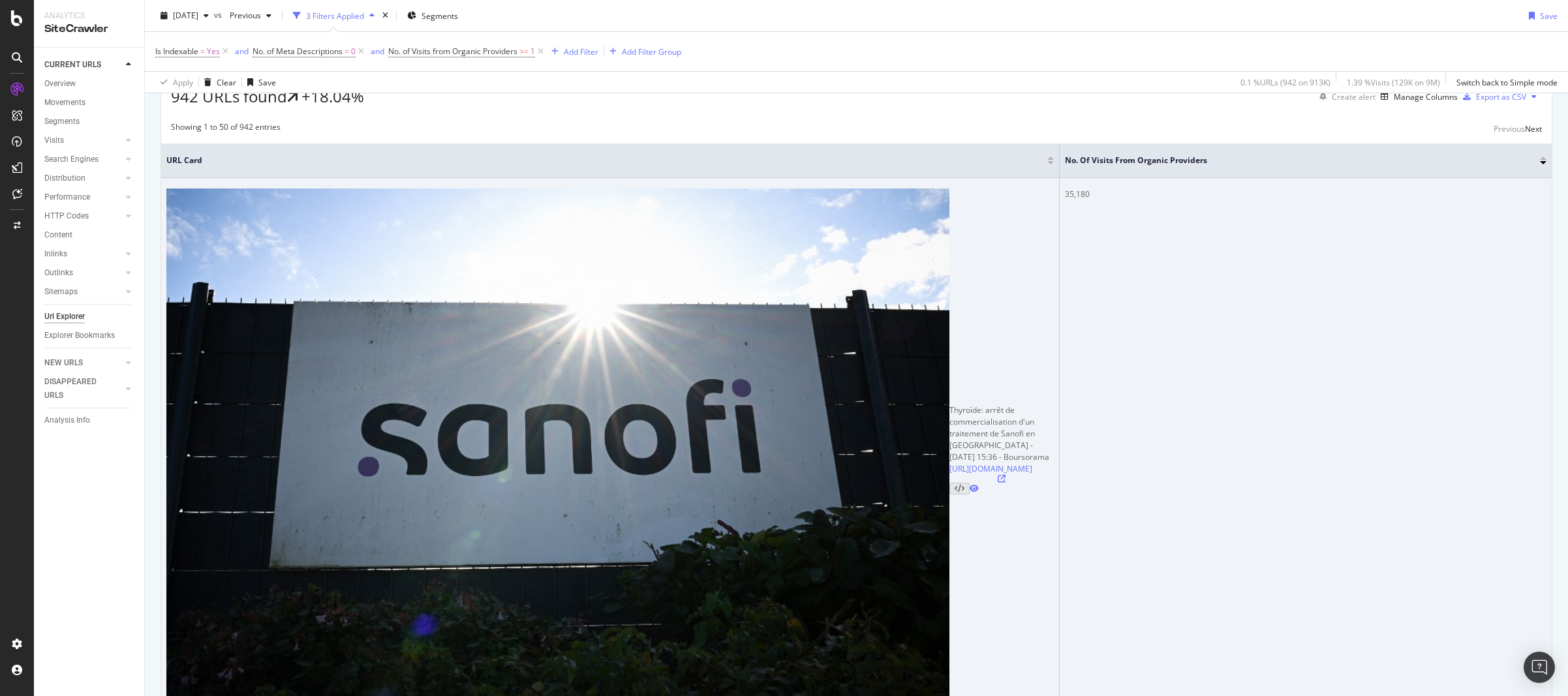
click at [998, 475] on icon at bounding box center [1001, 479] width 8 height 8
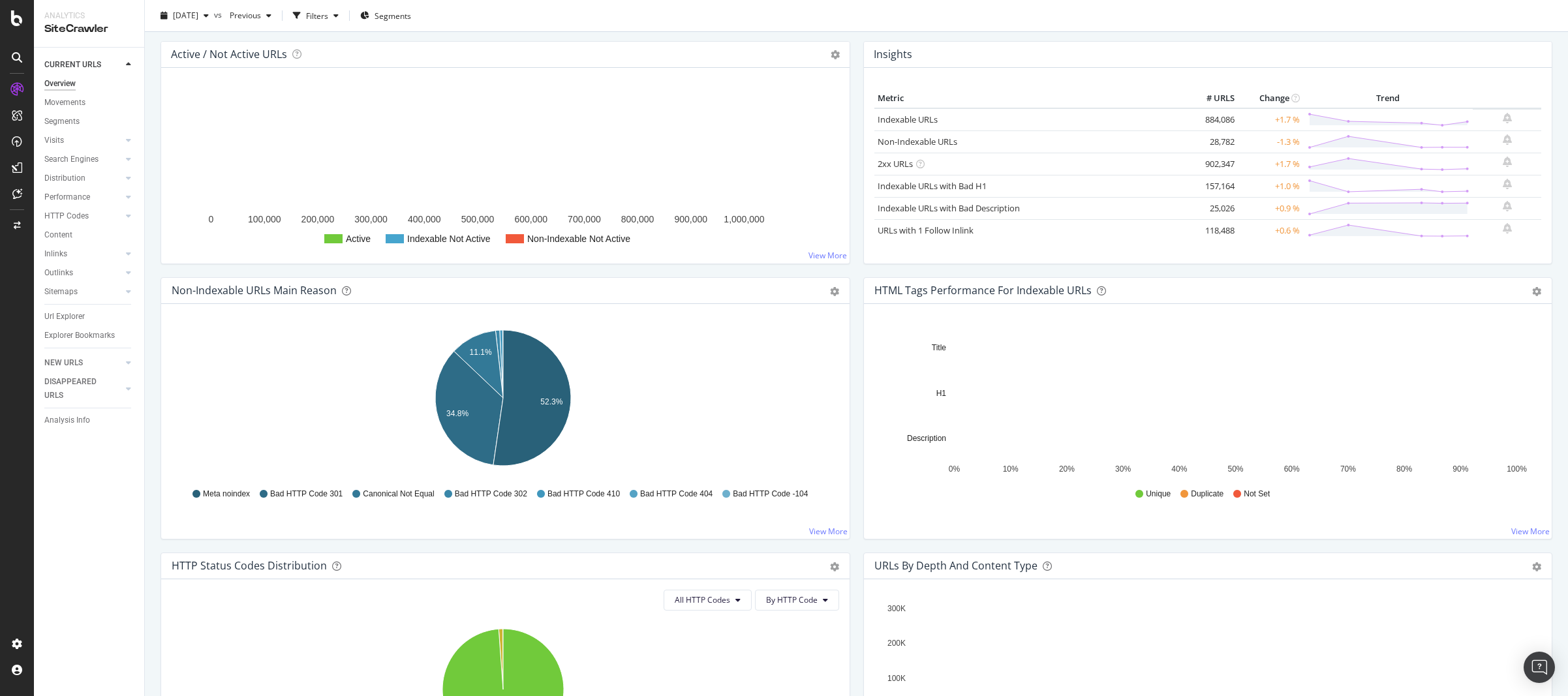
scroll to position [157, 0]
